Goal: Task Accomplishment & Management: Complete application form

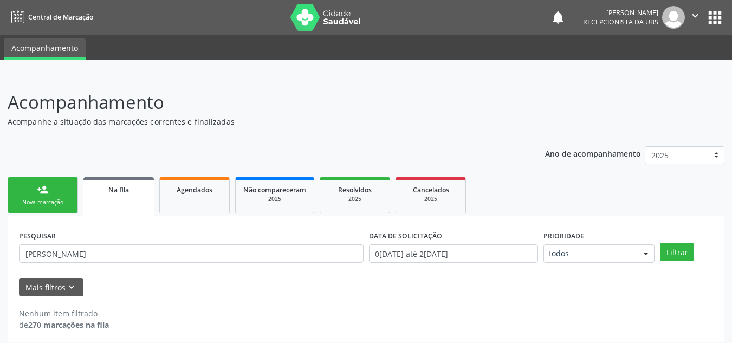
click at [49, 198] on div "Nova marcação" at bounding box center [43, 202] width 54 height 8
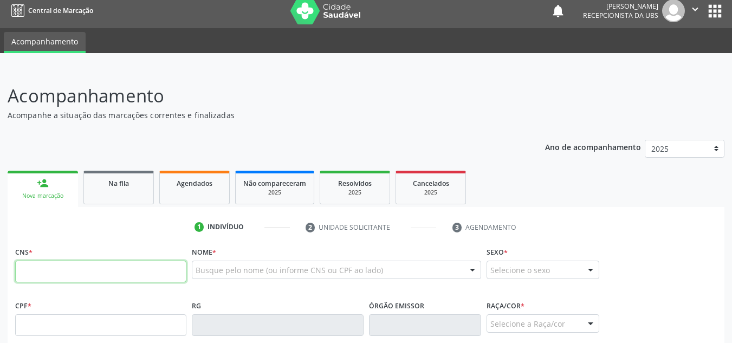
click at [66, 281] on input "text" at bounding box center [100, 272] width 171 height 22
type input "2"
paste input "704 2062 1860 4786"
type input "704 2062 1860 4786"
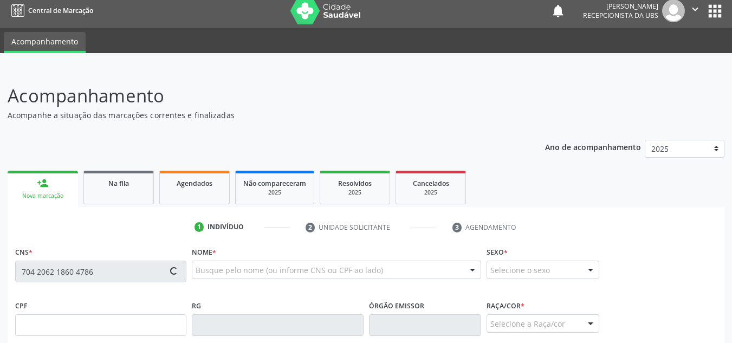
type input "222.915.044-87"
type input "1[DATE]"
type input "[PERSON_NAME]"
type input "[PHONE_NUMBER]"
type input "19"
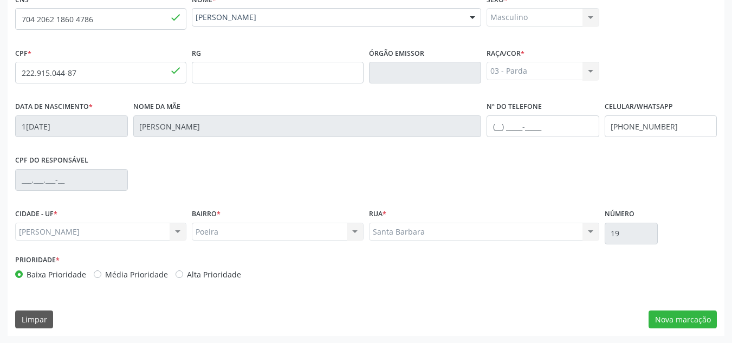
scroll to position [259, 0]
drag, startPoint x: 696, startPoint y: 320, endPoint x: 665, endPoint y: 320, distance: 31.4
click at [695, 320] on button "Nova marcação" at bounding box center [682, 319] width 68 height 18
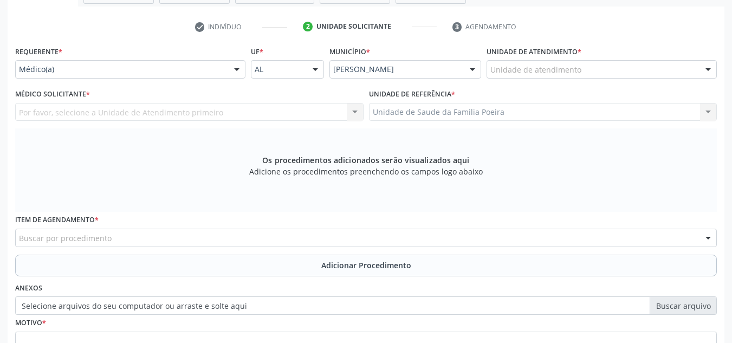
scroll to position [205, 0]
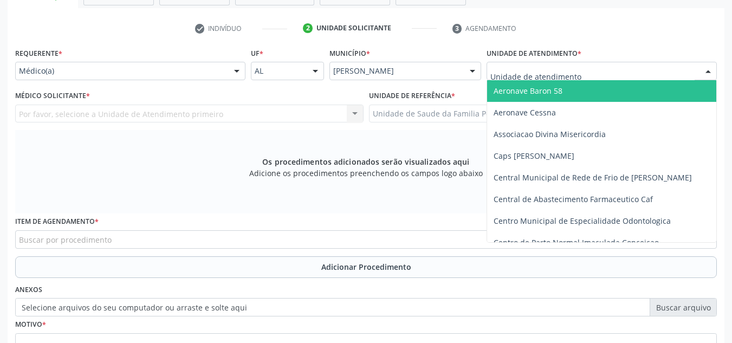
click at [688, 76] on div at bounding box center [601, 71] width 230 height 18
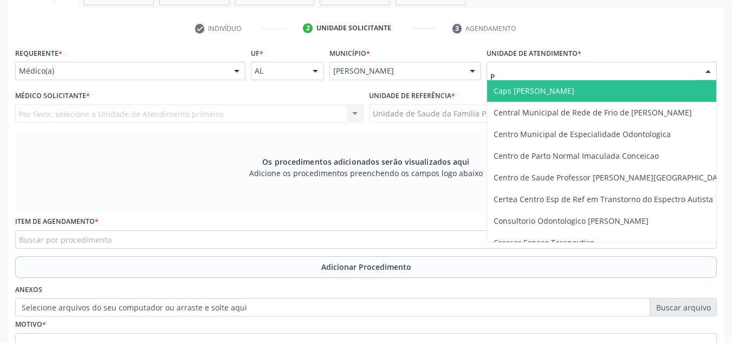
type input "PO"
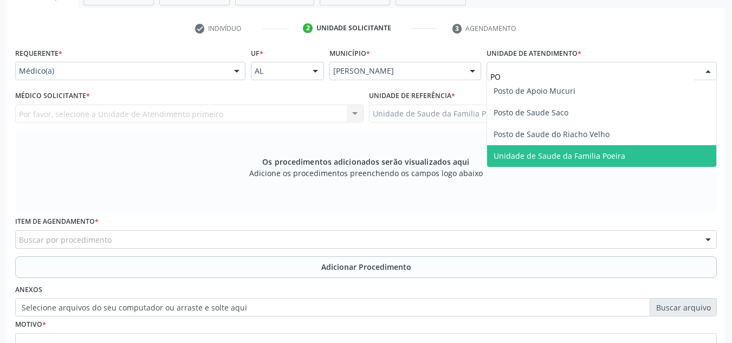
click at [589, 161] on span "Unidade de Saude da Familia Poeira" at bounding box center [601, 156] width 229 height 22
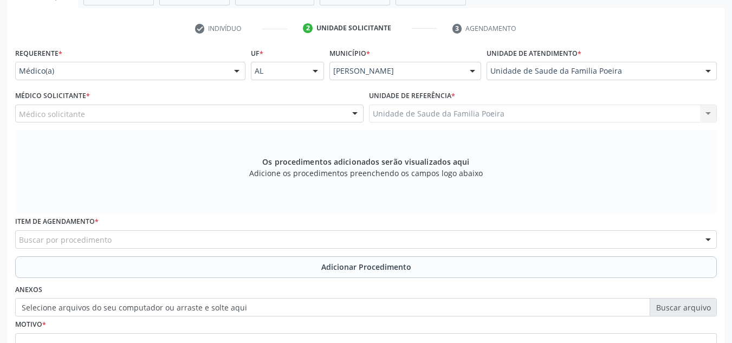
click at [126, 121] on div "Médico solicitante" at bounding box center [189, 114] width 348 height 18
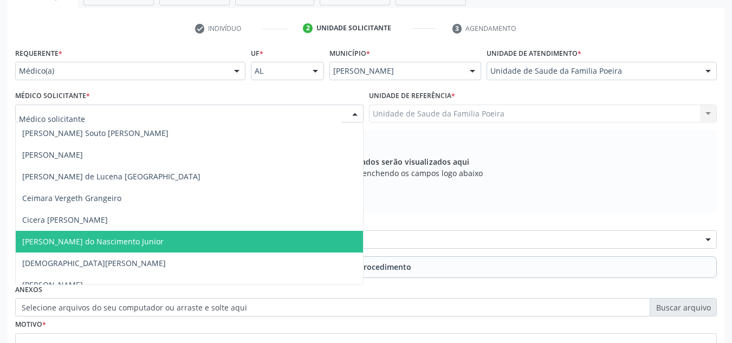
click at [100, 233] on span "[PERSON_NAME] do Nascimento Junior" at bounding box center [189, 242] width 347 height 22
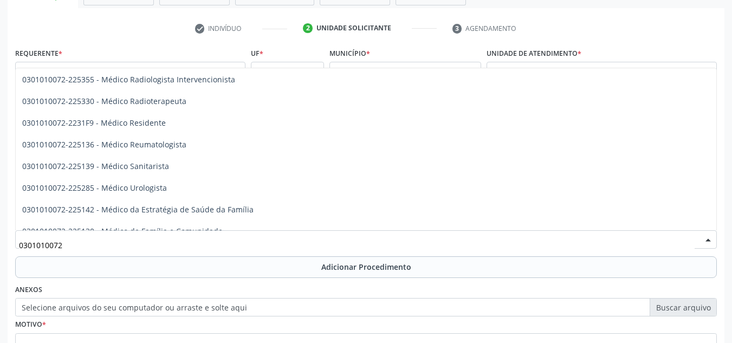
scroll to position [1083, 0]
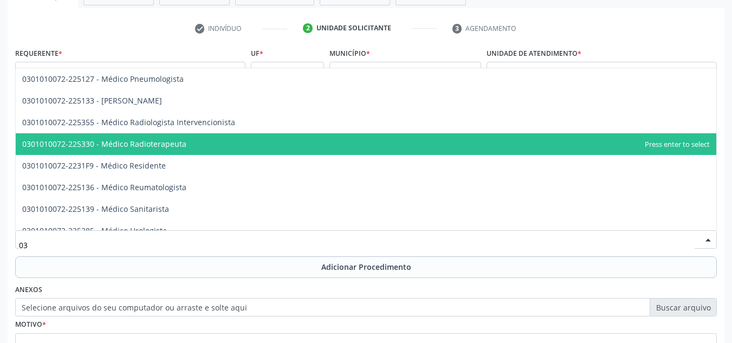
type input "0"
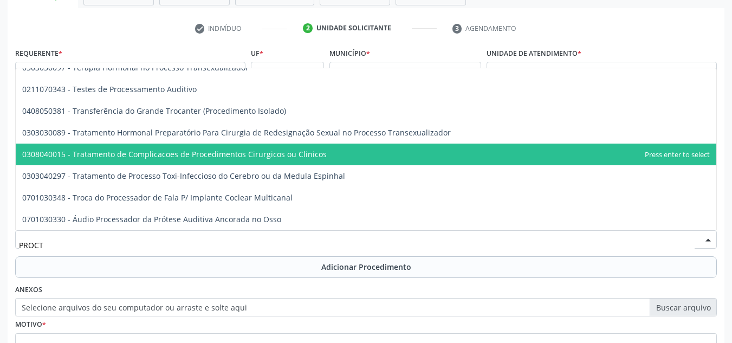
scroll to position [0, 0]
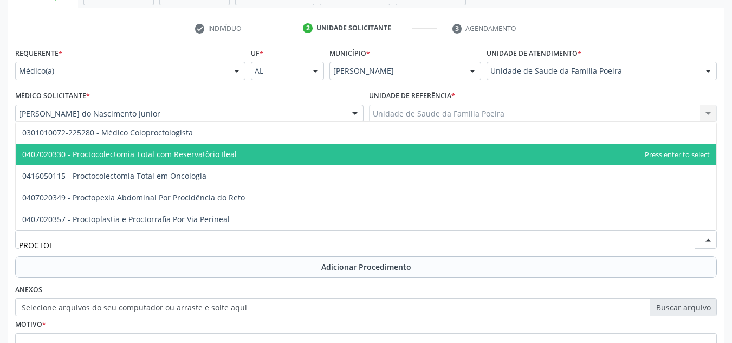
type input "PROCTOLO"
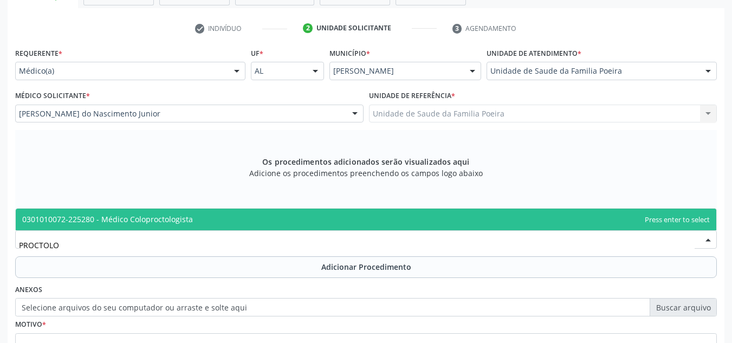
click at [130, 217] on span "0301010072-225280 - Médico Coloproctologista" at bounding box center [107, 219] width 171 height 10
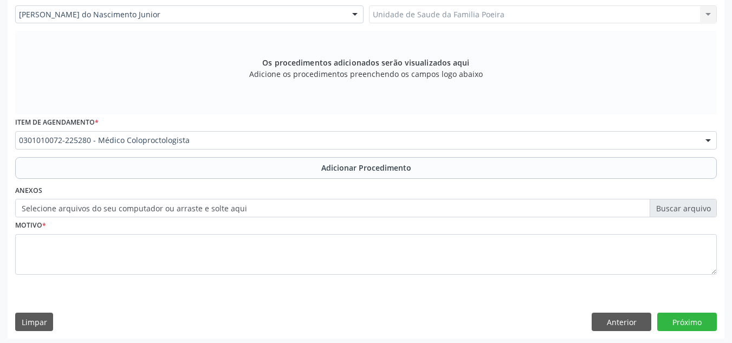
scroll to position [308, 0]
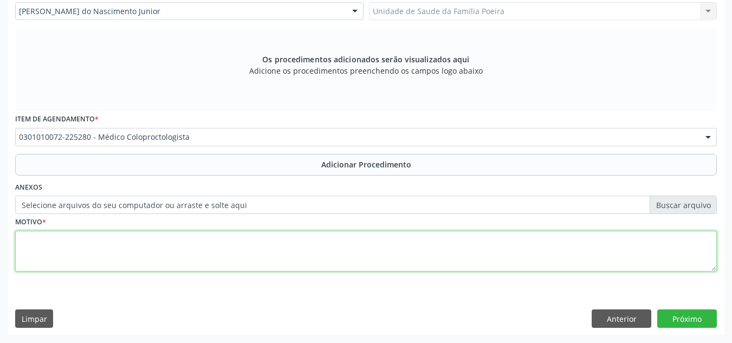
click at [123, 242] on textarea at bounding box center [365, 251] width 701 height 41
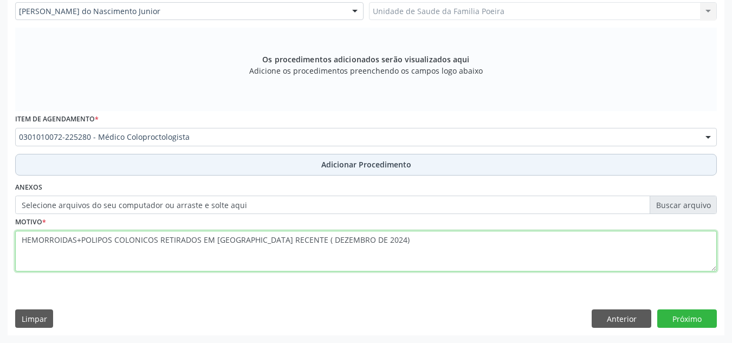
type textarea "HEMORROIDAS+POLIPOS COLONICOS RETIRADOS EM [GEOGRAPHIC_DATA] RECENTE ( DEZEMBRO…"
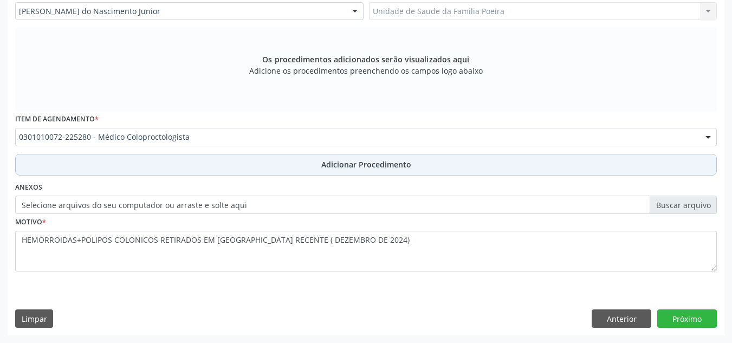
click at [366, 165] on span "Adicionar Procedimento" at bounding box center [366, 164] width 90 height 11
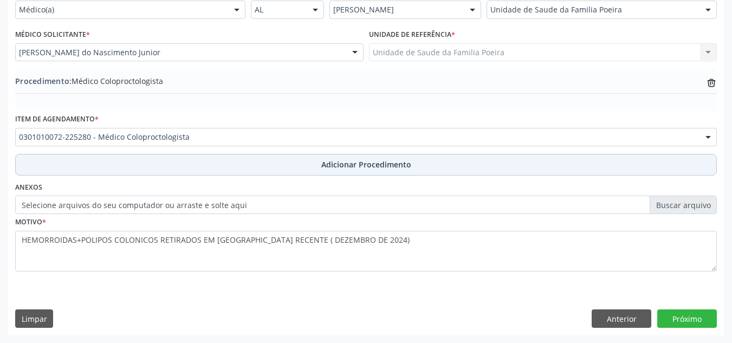
scroll to position [266, 0]
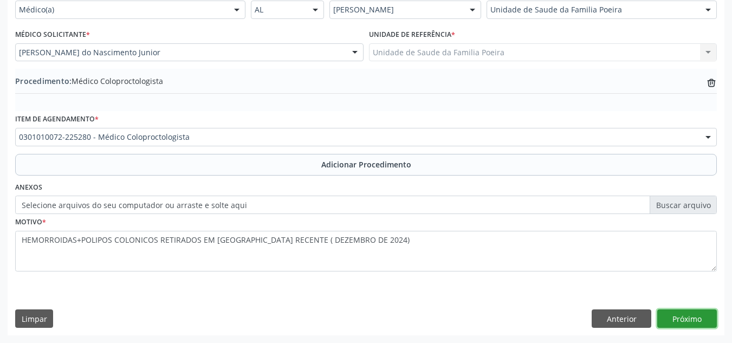
click at [690, 320] on button "Próximo" at bounding box center [687, 318] width 60 height 18
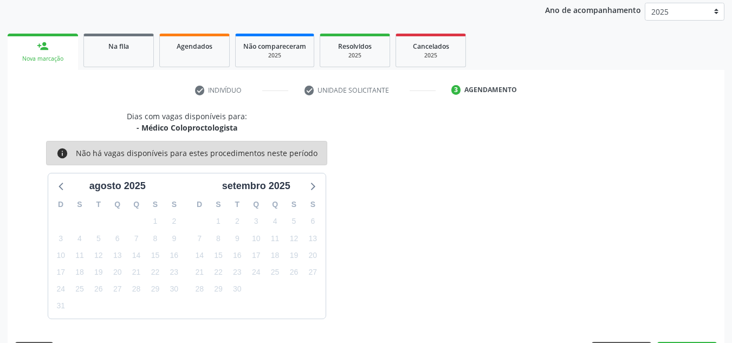
scroll to position [175, 0]
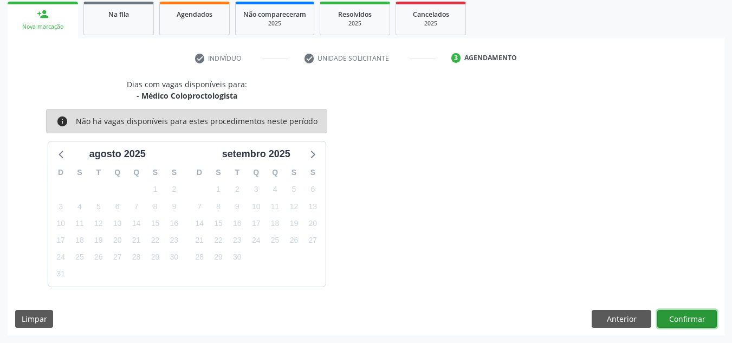
click at [675, 315] on button "Confirmar" at bounding box center [687, 319] width 60 height 18
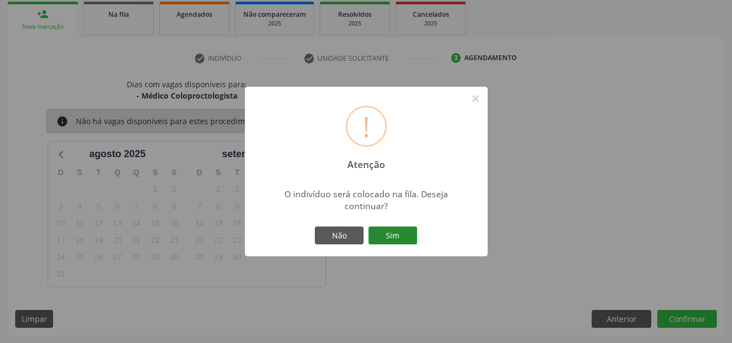
click at [404, 237] on button "Sim" at bounding box center [392, 235] width 49 height 18
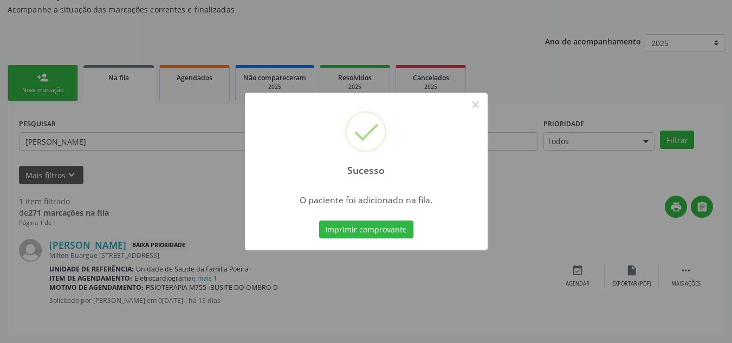
scroll to position [30, 0]
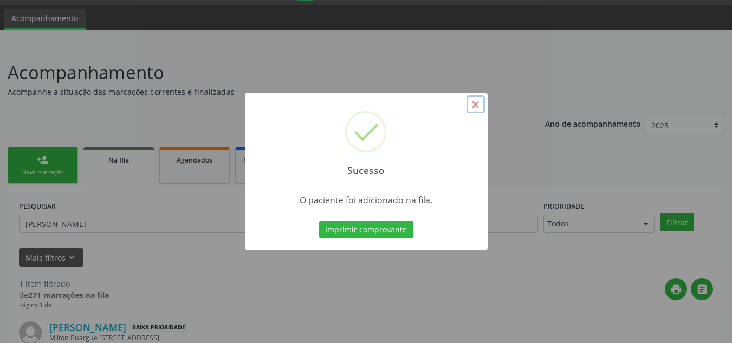
click at [476, 107] on button "×" at bounding box center [475, 104] width 18 height 18
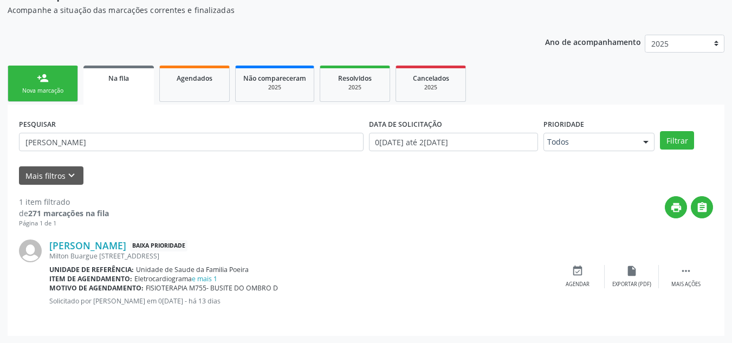
scroll to position [112, 0]
click at [149, 87] on link "Na fila" at bounding box center [118, 84] width 70 height 39
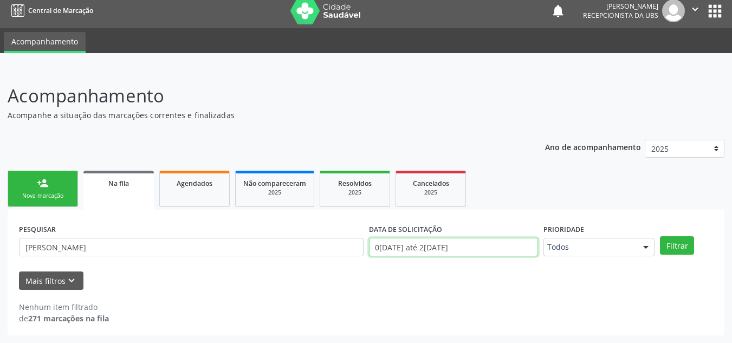
scroll to position [74, 0]
click at [428, 246] on body "Central de Marcação notifications [PERSON_NAME] Recepcionista da UBS  Configur…" at bounding box center [366, 165] width 732 height 343
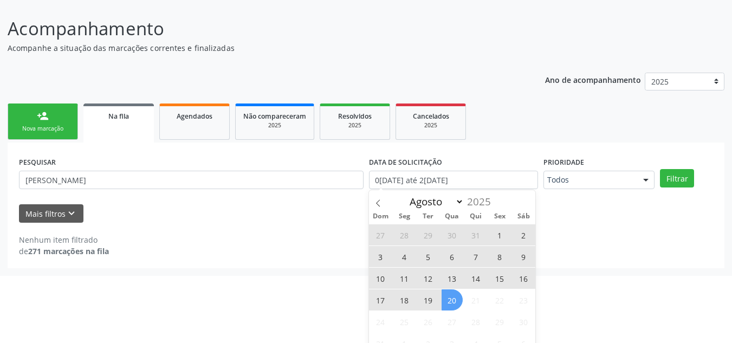
click at [502, 235] on span "1" at bounding box center [499, 234] width 21 height 21
type input "0[DATE]"
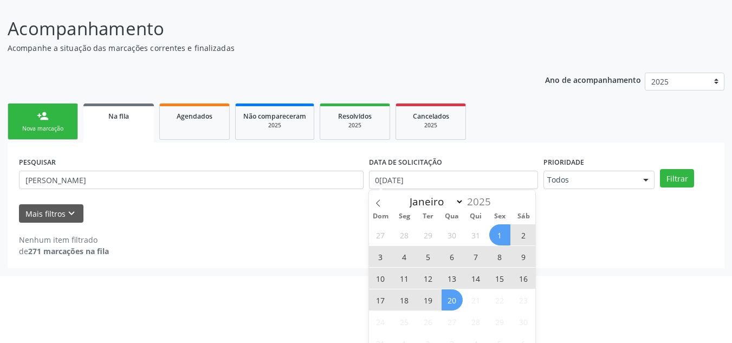
click at [450, 299] on span "20" at bounding box center [451, 299] width 21 height 21
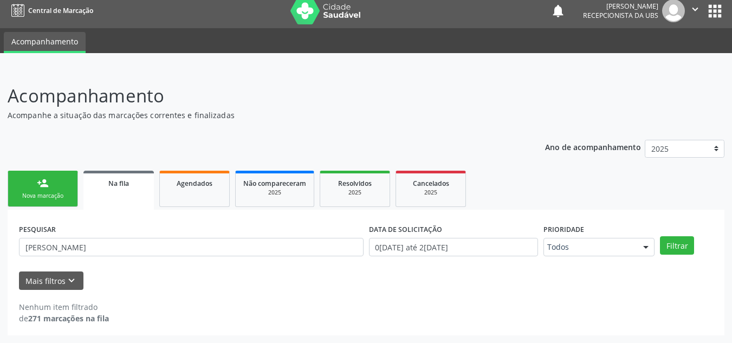
scroll to position [6, 0]
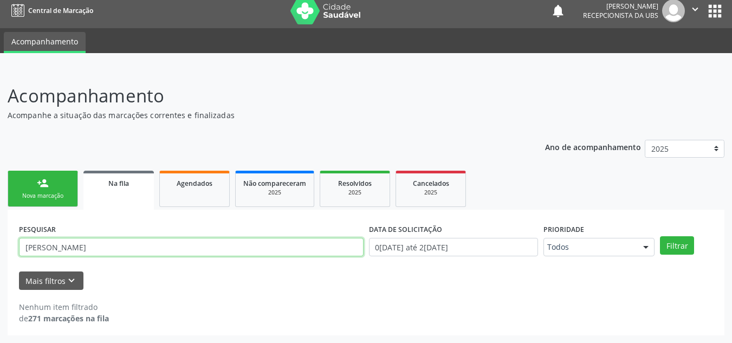
click at [283, 243] on input "[PERSON_NAME]" at bounding box center [191, 247] width 344 height 18
type input "M"
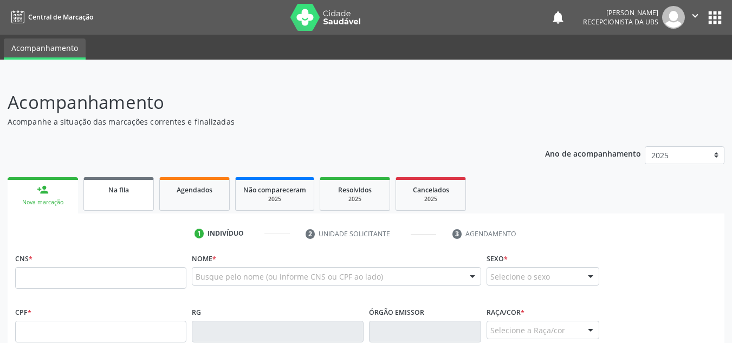
drag, startPoint x: 0, startPoint y: 0, endPoint x: 126, endPoint y: 186, distance: 224.6
click at [126, 186] on span "Na fila" at bounding box center [118, 189] width 21 height 9
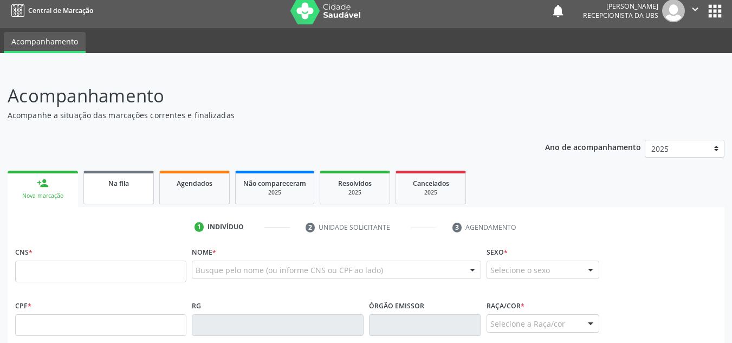
select select "7"
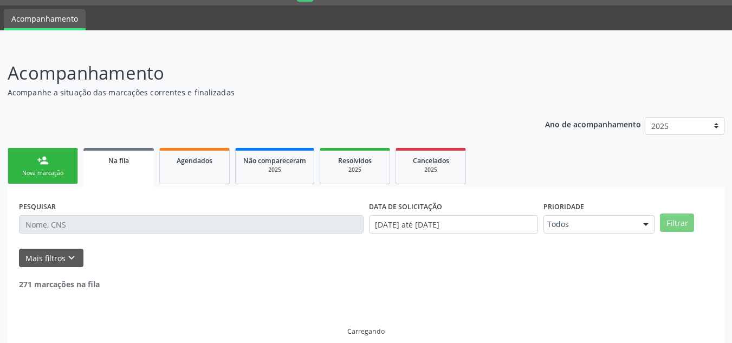
scroll to position [41, 0]
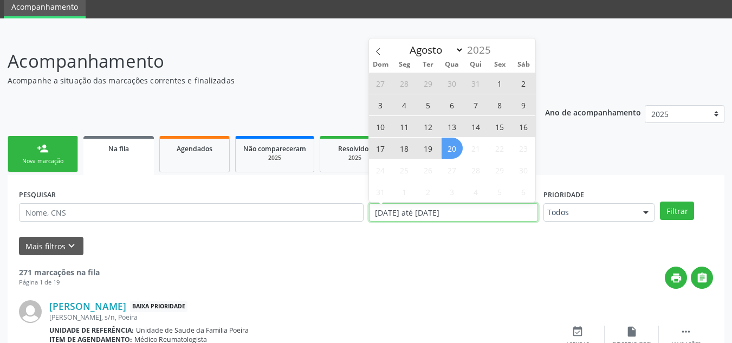
click at [465, 214] on input "0[DATE] até 2[DATE]" at bounding box center [454, 212] width 170 height 18
click at [495, 82] on span "1" at bounding box center [499, 83] width 21 height 21
type input "0[DATE]"
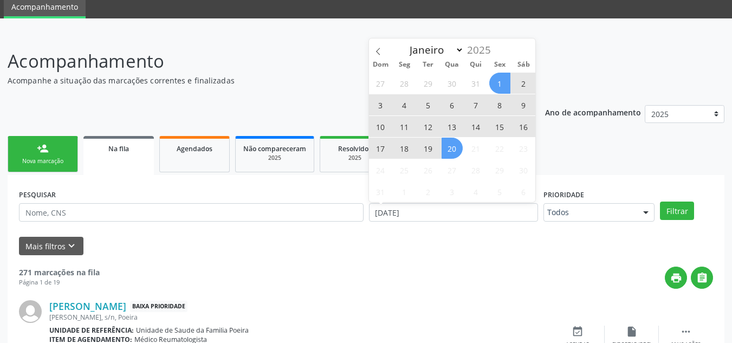
click at [449, 148] on span "20" at bounding box center [451, 148] width 21 height 21
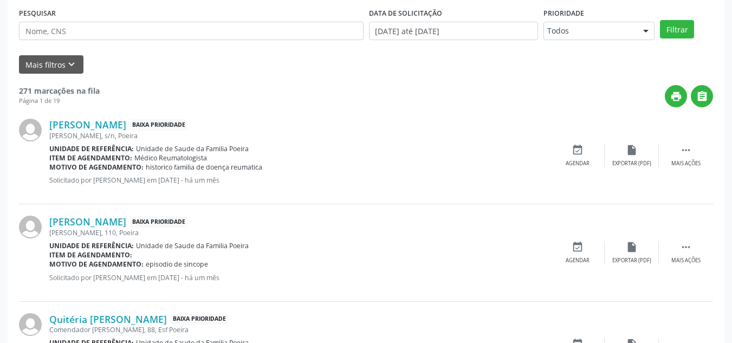
scroll to position [204, 0]
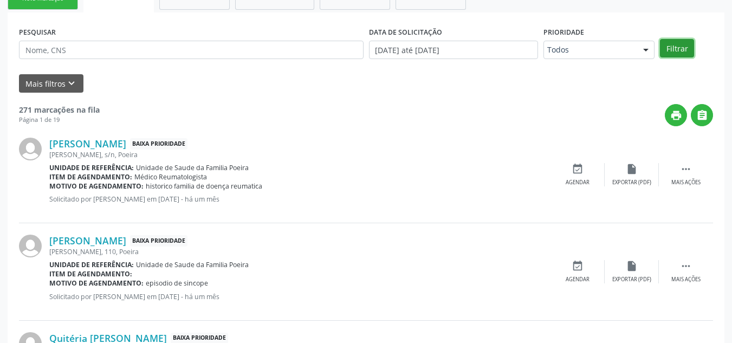
click at [671, 53] on button "Filtrar" at bounding box center [677, 48] width 34 height 18
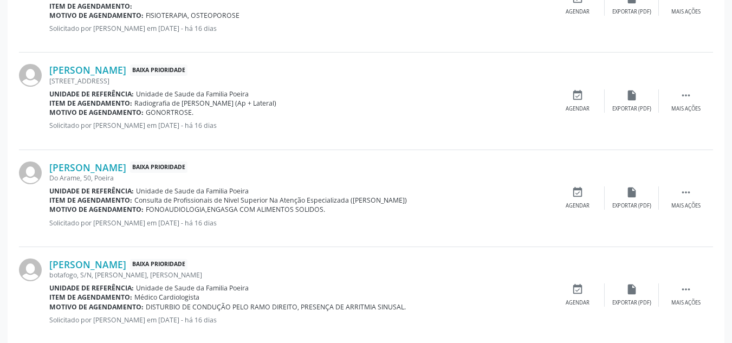
scroll to position [1502, 0]
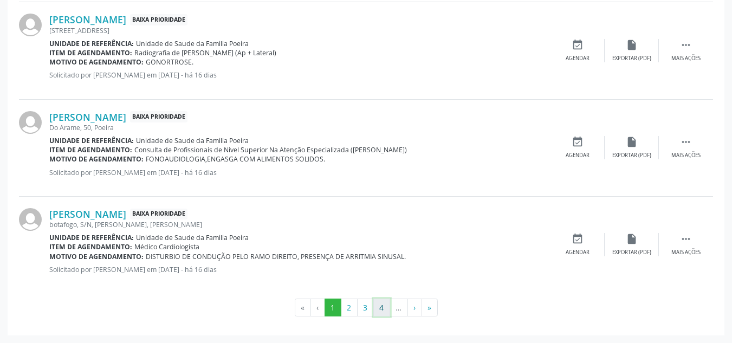
click at [380, 307] on button "4" at bounding box center [381, 307] width 17 height 18
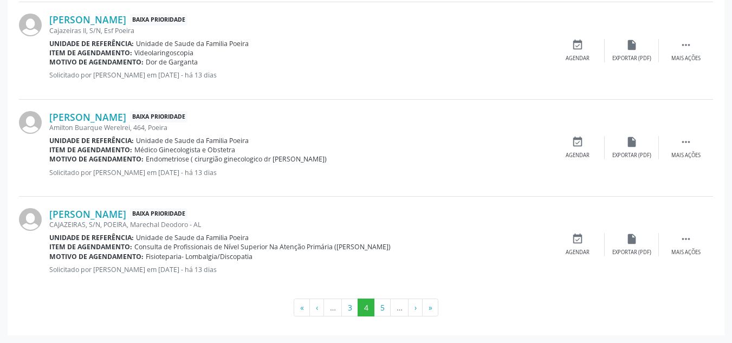
click at [641, 274] on div "Jose Claudemir Barros da Rocha Baixa Prioridade CAJAZEIRAS, S/N, POEIRA, Marech…" at bounding box center [366, 245] width 694 height 96
click at [386, 306] on button "5" at bounding box center [382, 307] width 17 height 18
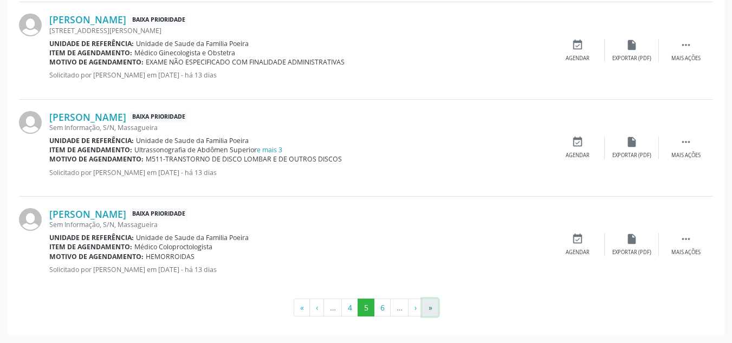
click at [428, 305] on button "»" at bounding box center [430, 307] width 16 height 18
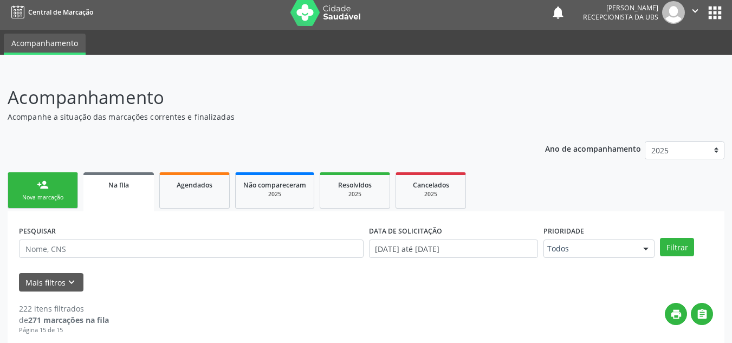
scroll to position [0, 0]
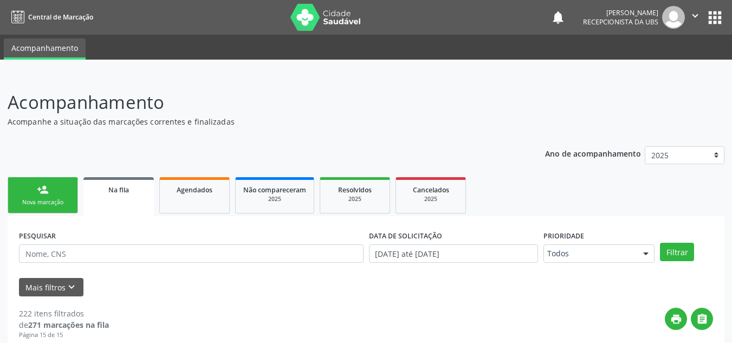
click at [123, 199] on link "Na fila" at bounding box center [118, 196] width 70 height 39
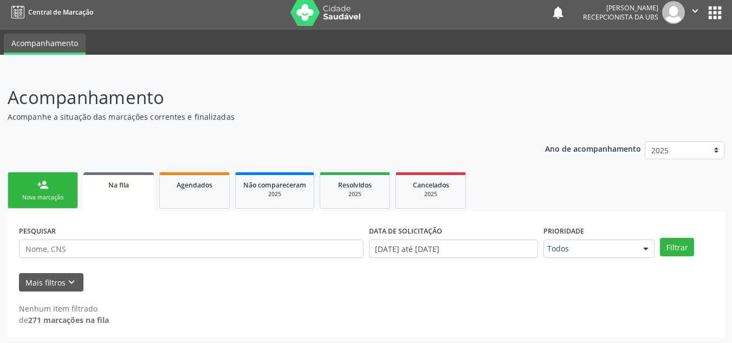
scroll to position [6, 0]
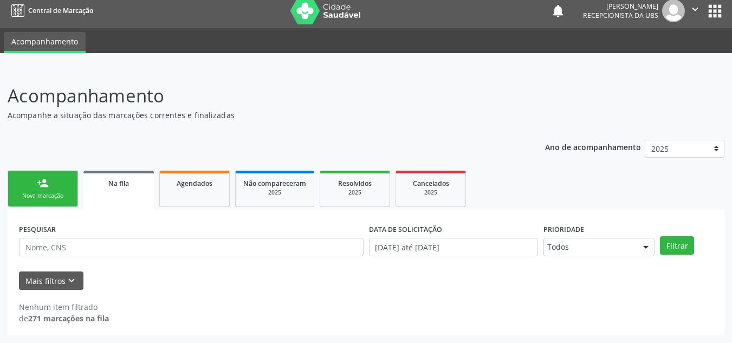
click at [142, 190] on link "Na fila" at bounding box center [118, 190] width 70 height 39
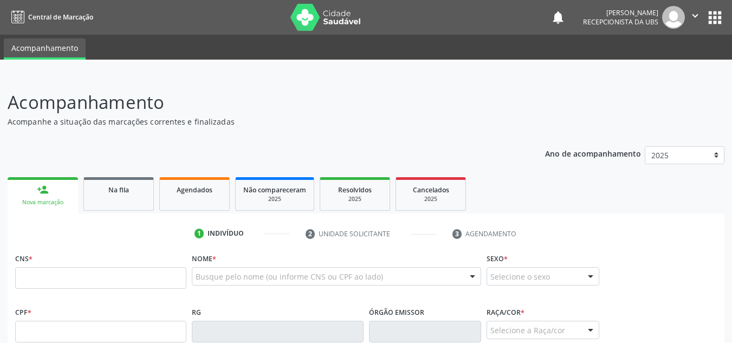
scroll to position [6, 0]
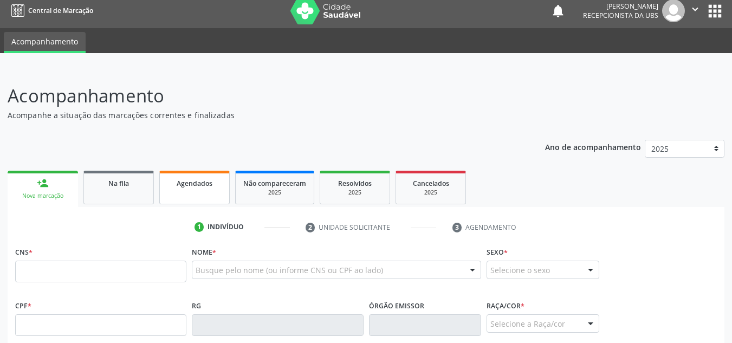
click at [198, 178] on div "Agendados" at bounding box center [194, 182] width 54 height 11
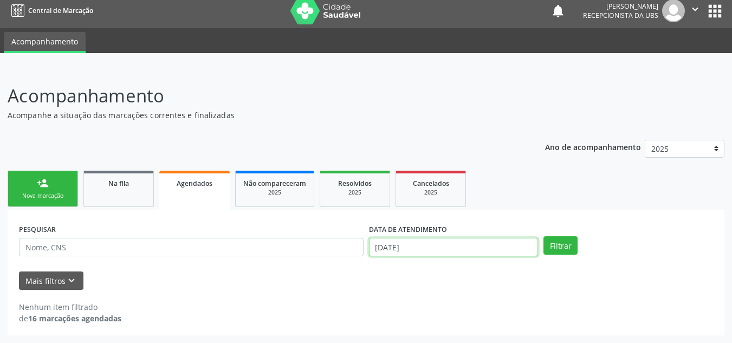
click at [446, 247] on input "20/08/2025" at bounding box center [454, 247] width 170 height 18
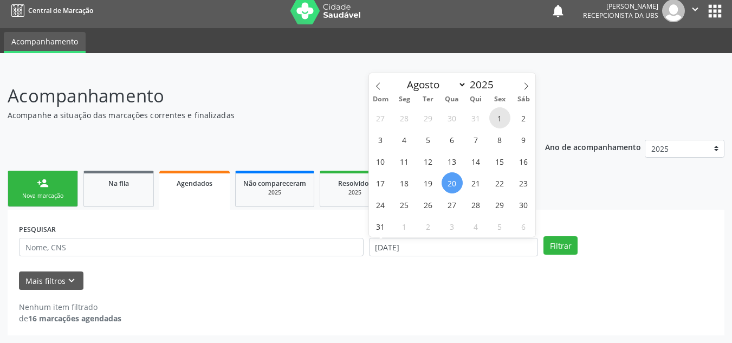
click at [499, 114] on span "1" at bounding box center [499, 117] width 21 height 21
type input "0[DATE]"
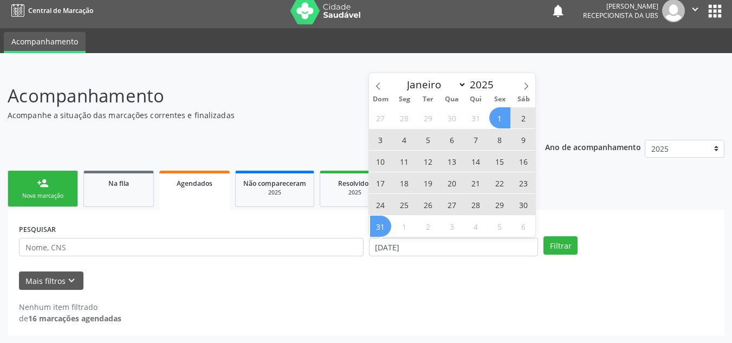
click at [381, 231] on span "31" at bounding box center [380, 226] width 21 height 21
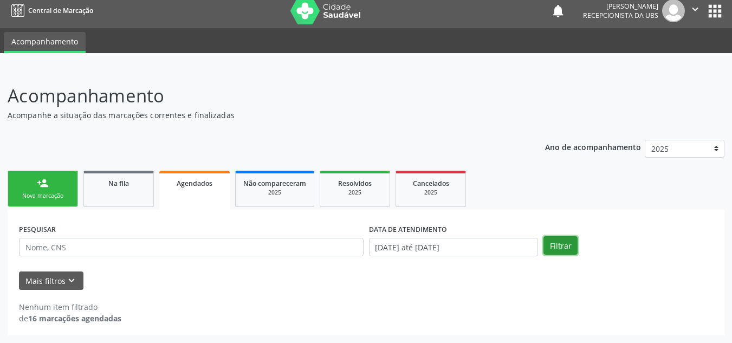
click at [550, 242] on button "Filtrar" at bounding box center [560, 245] width 34 height 18
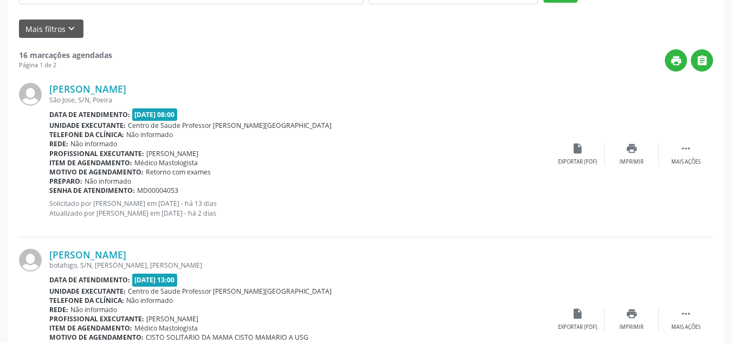
scroll to position [277, 0]
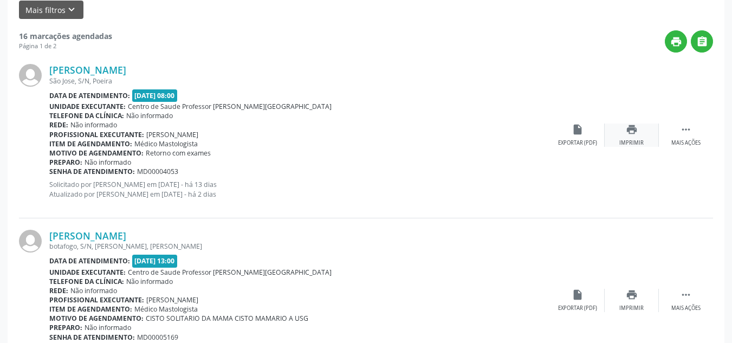
click at [639, 137] on div "print Imprimir" at bounding box center [631, 134] width 54 height 23
click at [627, 135] on div "print Imprimir" at bounding box center [631, 134] width 54 height 23
click at [579, 136] on div "insert_drive_file Exportar (PDF)" at bounding box center [577, 134] width 54 height 23
click at [629, 134] on icon "print" at bounding box center [632, 129] width 12 height 12
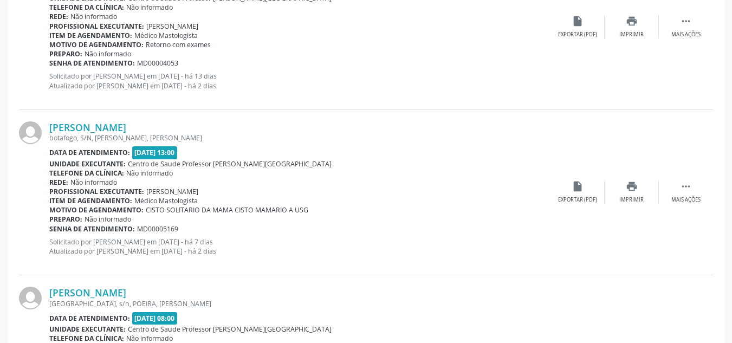
scroll to position [440, 0]
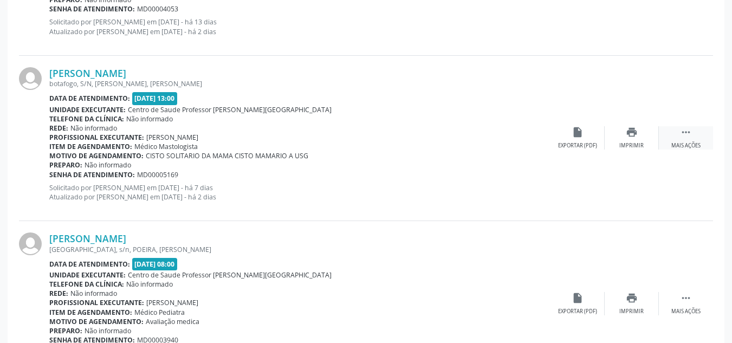
click at [698, 135] on div " Mais ações" at bounding box center [686, 137] width 54 height 23
click at [697, 135] on div " Menos ações" at bounding box center [686, 137] width 54 height 23
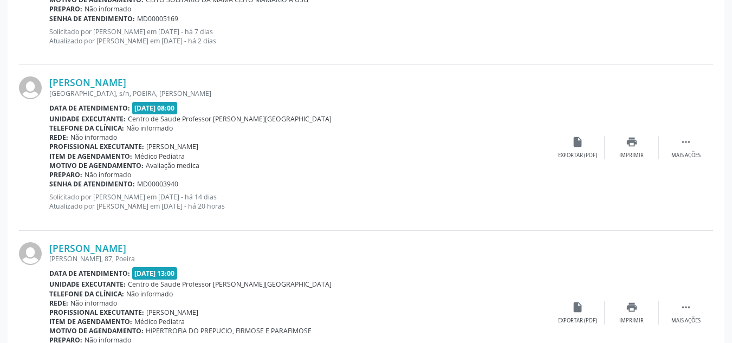
scroll to position [602, 0]
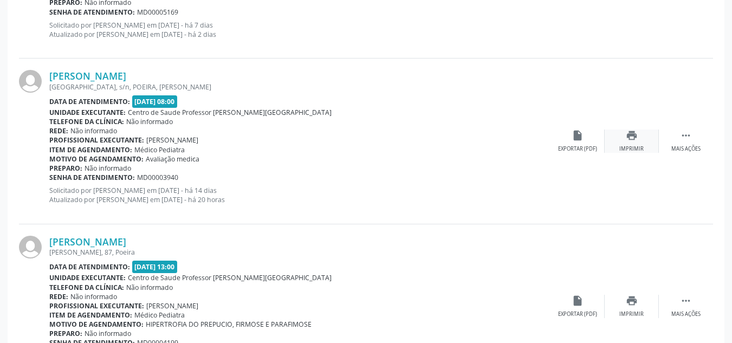
click at [628, 136] on icon "print" at bounding box center [632, 135] width 12 height 12
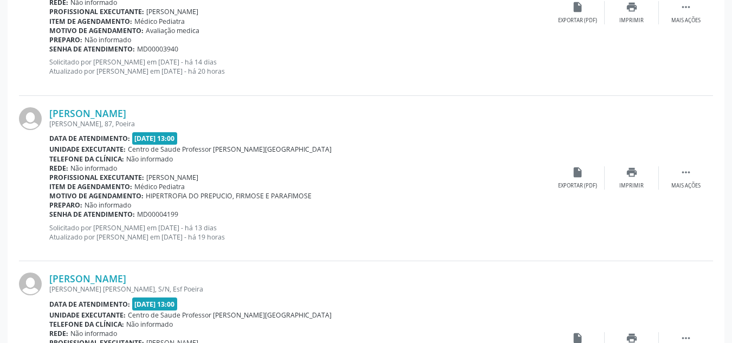
scroll to position [765, 0]
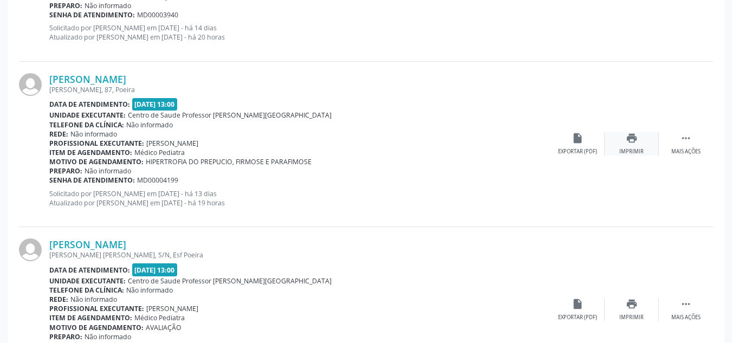
click at [634, 139] on icon "print" at bounding box center [632, 138] width 12 height 12
click at [582, 146] on div "insert_drive_file Exportar (PDF)" at bounding box center [577, 143] width 54 height 23
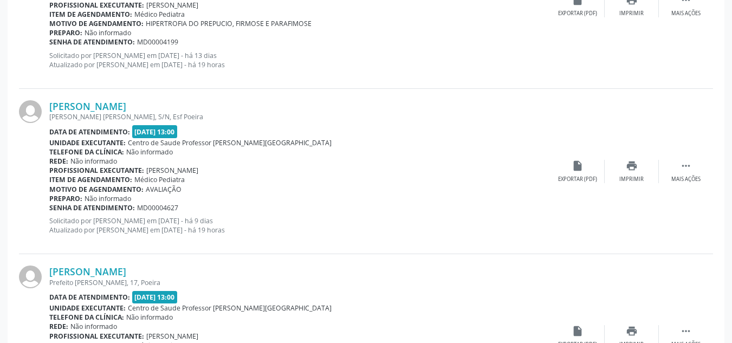
scroll to position [927, 0]
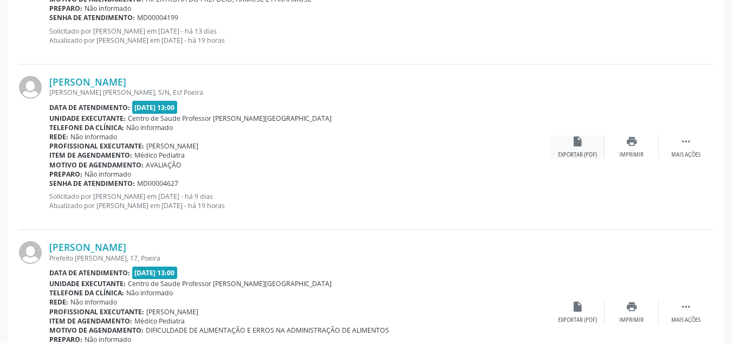
click at [568, 149] on div "insert_drive_file Exportar (PDF)" at bounding box center [577, 146] width 54 height 23
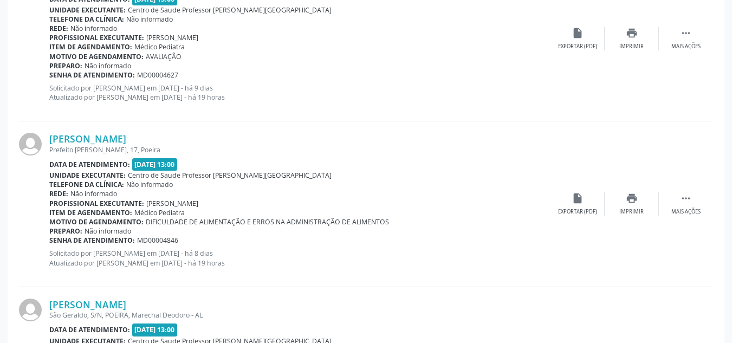
scroll to position [981, 0]
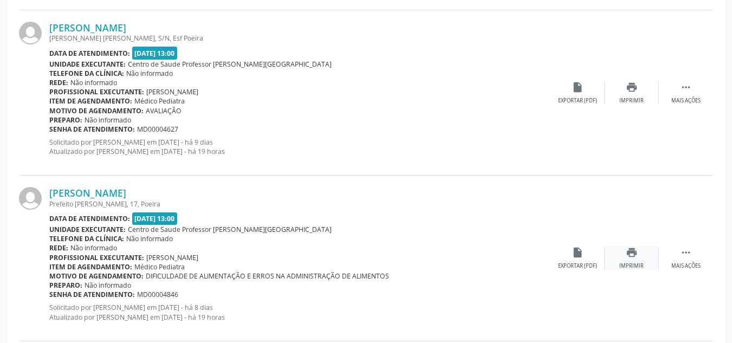
click at [633, 257] on icon "print" at bounding box center [632, 252] width 12 height 12
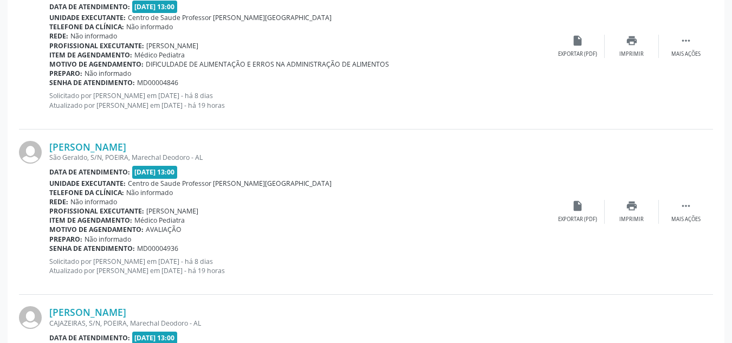
scroll to position [1198, 0]
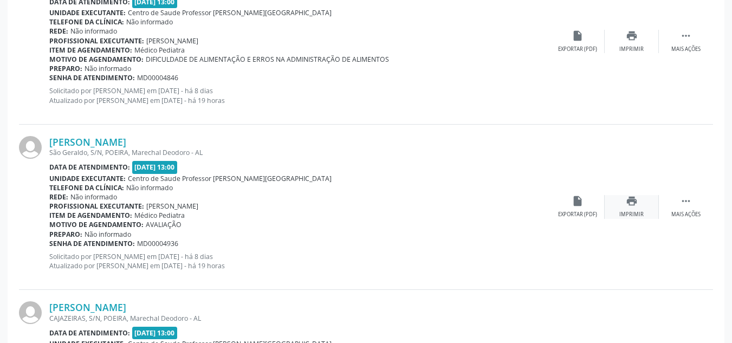
click at [641, 205] on div "print Imprimir" at bounding box center [631, 206] width 54 height 23
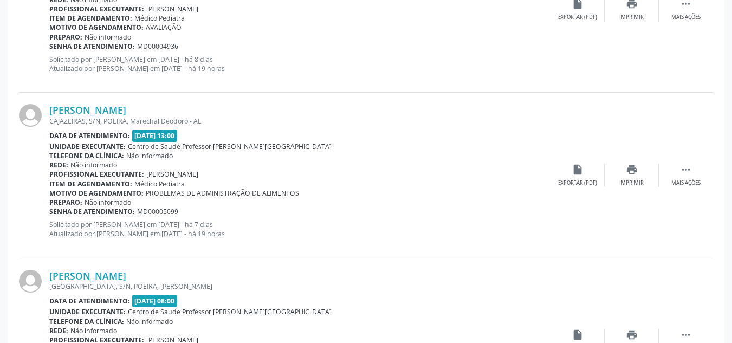
scroll to position [1415, 0]
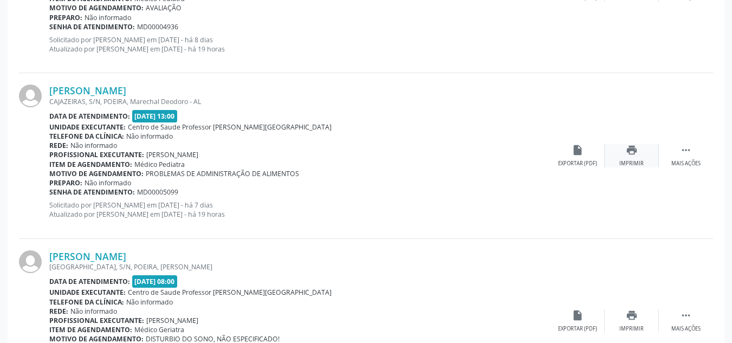
click at [645, 154] on div "print Imprimir" at bounding box center [631, 155] width 54 height 23
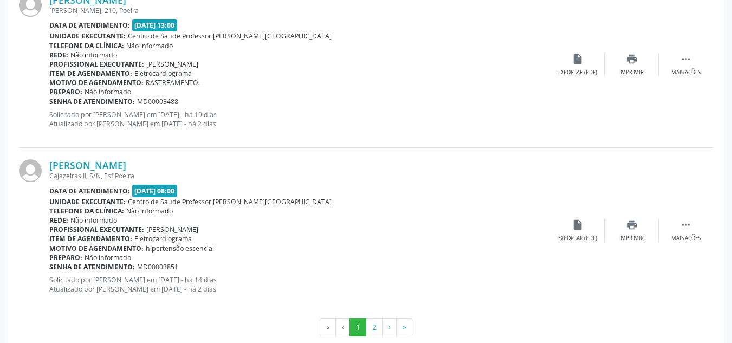
scroll to position [2518, 0]
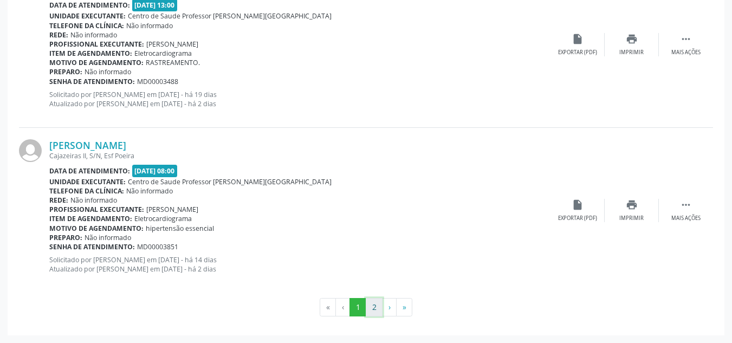
click at [372, 308] on button "2" at bounding box center [374, 307] width 17 height 18
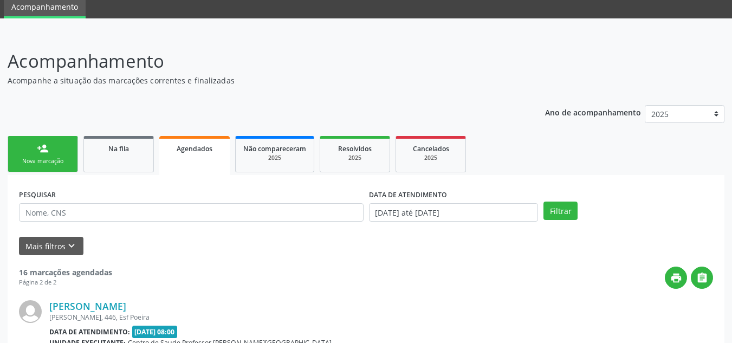
scroll to position [202, 0]
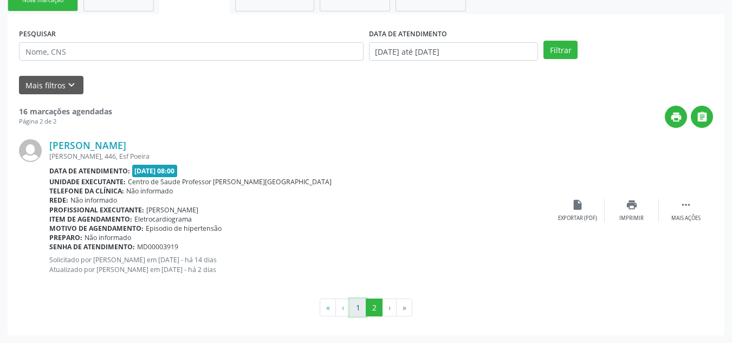
click at [357, 308] on button "1" at bounding box center [357, 307] width 17 height 18
